Goal: Information Seeking & Learning: Learn about a topic

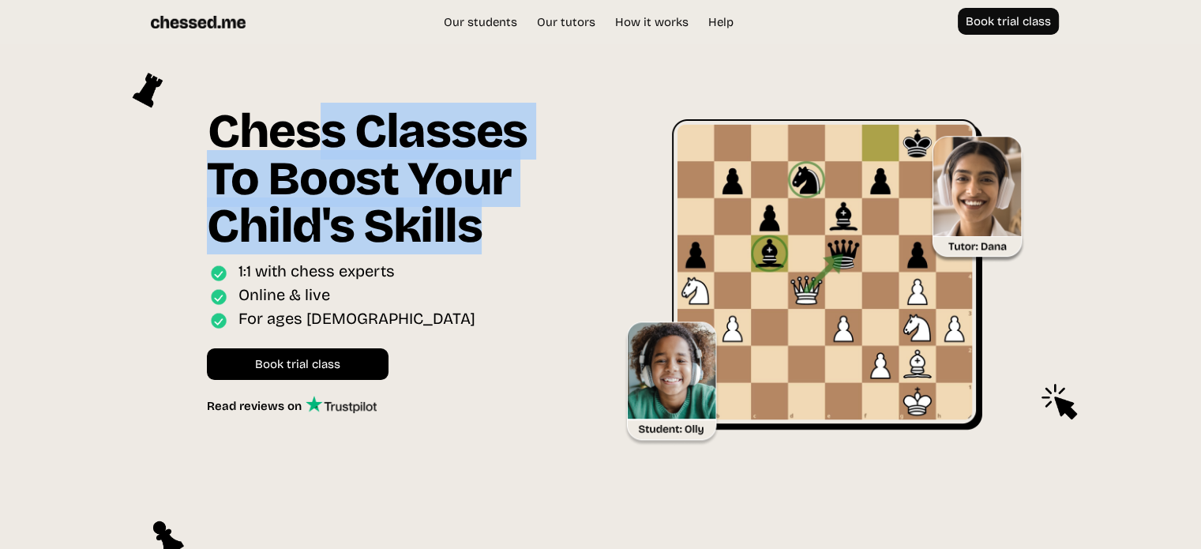
click at [568, 223] on h1 "Chess Classes To Boost Your Child's Skills" at bounding box center [391, 184] width 369 height 154
click at [579, 232] on div "Chess Classes To Boost Your Child's Skills Online interactive classes for ages …" at bounding box center [399, 260] width 385 height 306
drag, startPoint x: 511, startPoint y: 203, endPoint x: 393, endPoint y: 134, distance: 136.9
click at [396, 135] on h1 "Chess Classes To Boost Your Child's Skills" at bounding box center [391, 184] width 369 height 154
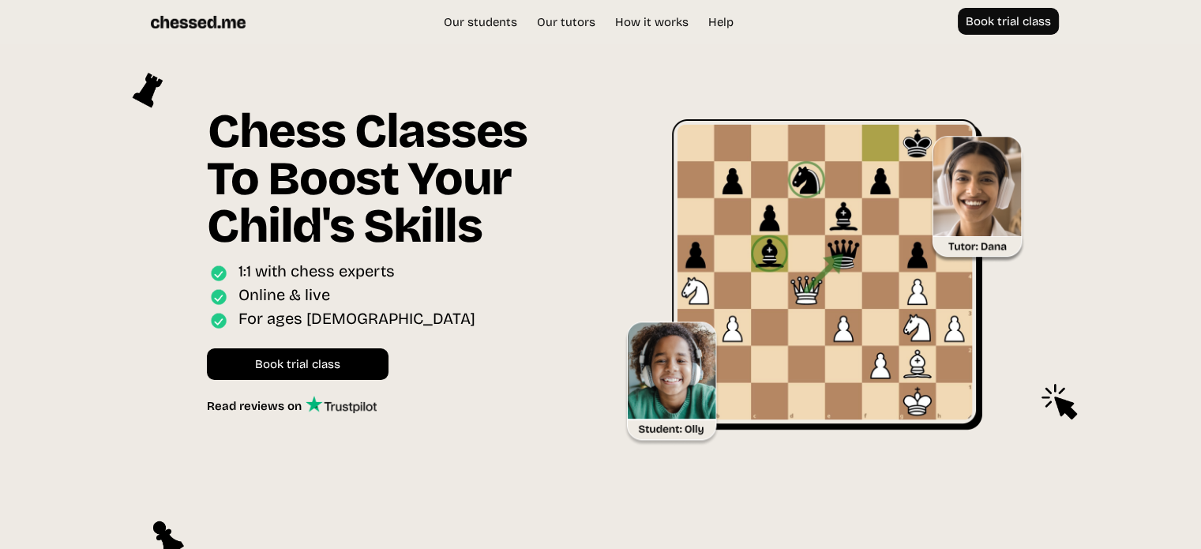
click at [387, 129] on h1 "Chess Classes To Boost Your Child's Skills" at bounding box center [391, 184] width 369 height 154
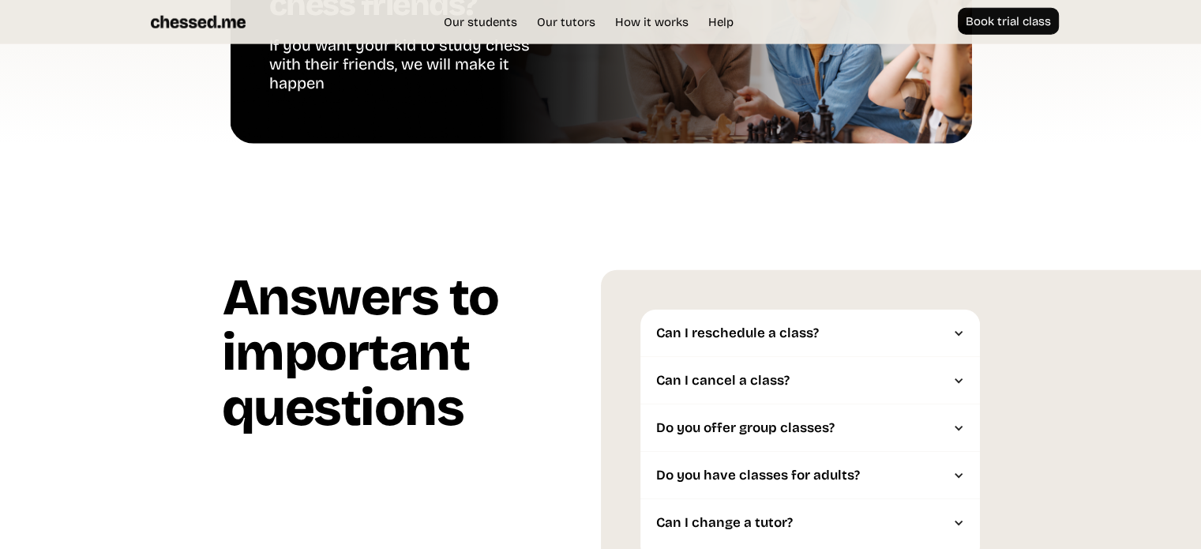
scroll to position [4026, 0]
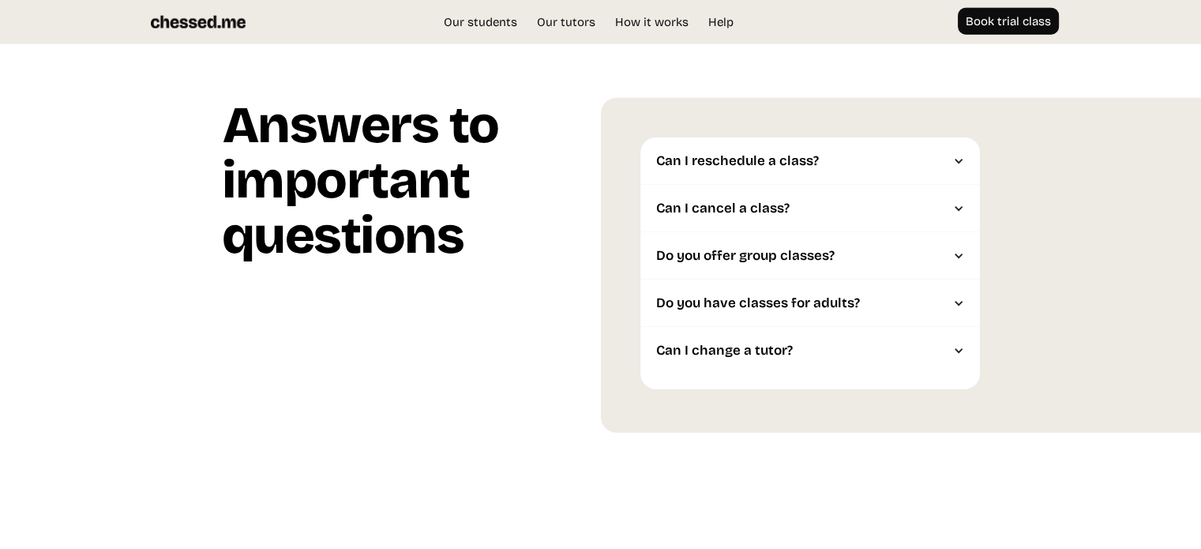
drag, startPoint x: 672, startPoint y: 147, endPoint x: 912, endPoint y: 403, distance: 350.7
click at [907, 399] on div "Can I reschedule a class? You have the flexibility to reschedule a booked class…" at bounding box center [901, 265] width 601 height 335
drag, startPoint x: 687, startPoint y: 288, endPoint x: 604, endPoint y: 168, distance: 146.3
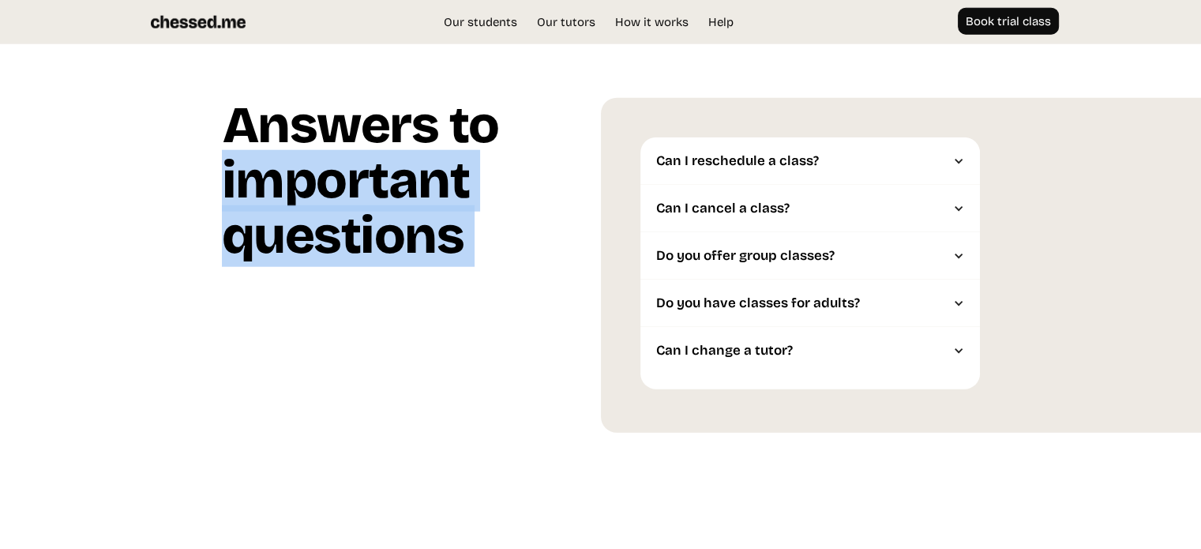
drag, startPoint x: 549, startPoint y: 146, endPoint x: 556, endPoint y: 396, distance: 250.3
click at [556, 396] on div "Answers to important questions Answers to important questions Can I reschedule …" at bounding box center [600, 265] width 1201 height 335
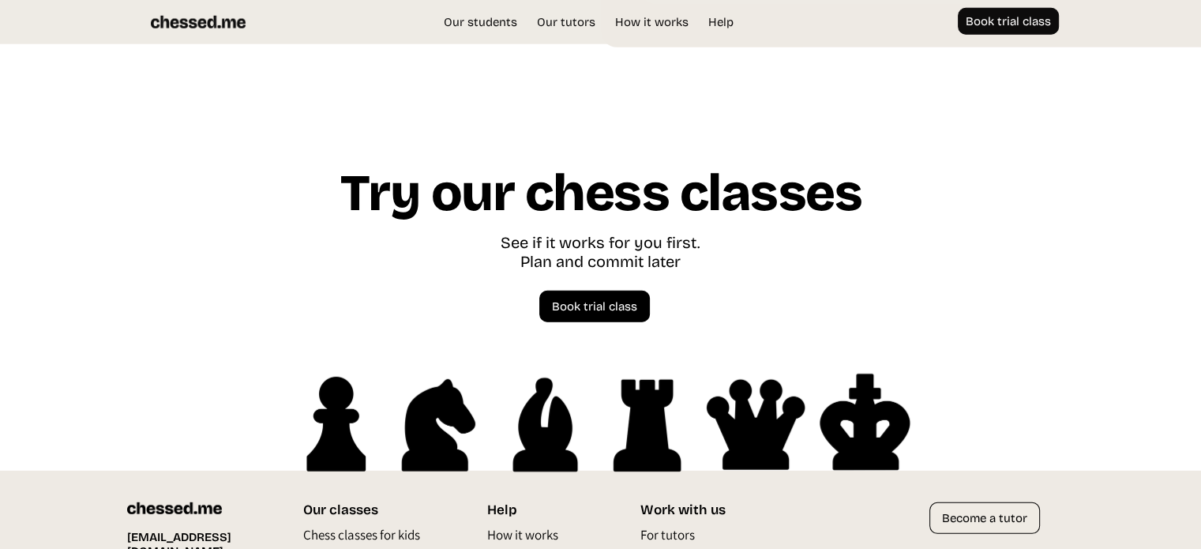
scroll to position [4367, 0]
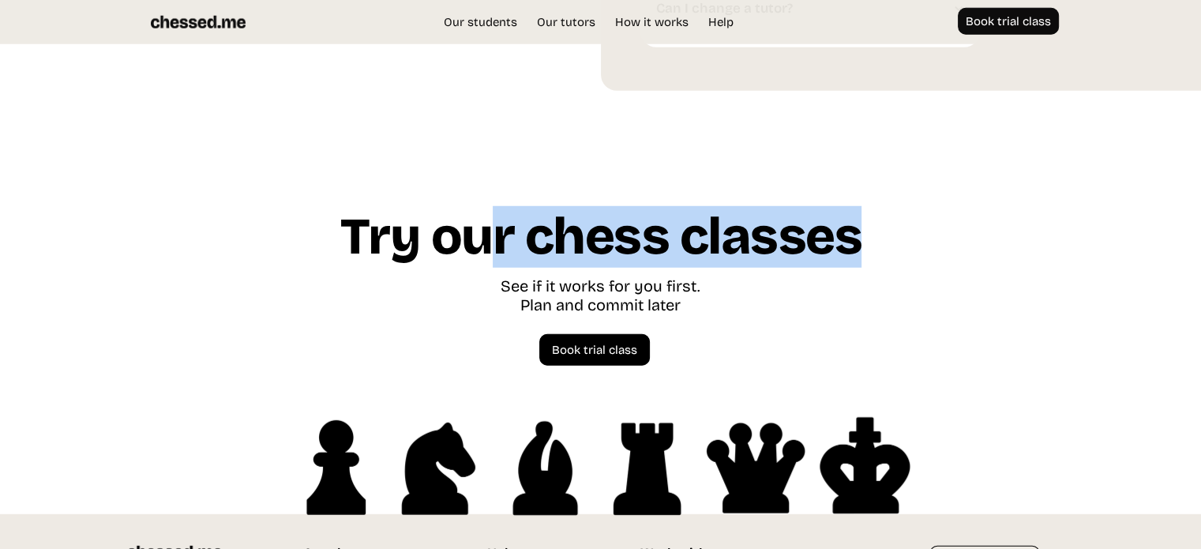
drag, startPoint x: 625, startPoint y: 224, endPoint x: 903, endPoint y: 229, distance: 277.9
click at [898, 227] on div "Try our chess classes See if it works for you first. Plan and commit later Spea…" at bounding box center [601, 361] width 758 height 305
click at [903, 229] on div "Try our chess classes See if it works for you first. Plan and commit later Spea…" at bounding box center [601, 361] width 758 height 305
